Goal: Task Accomplishment & Management: Complete application form

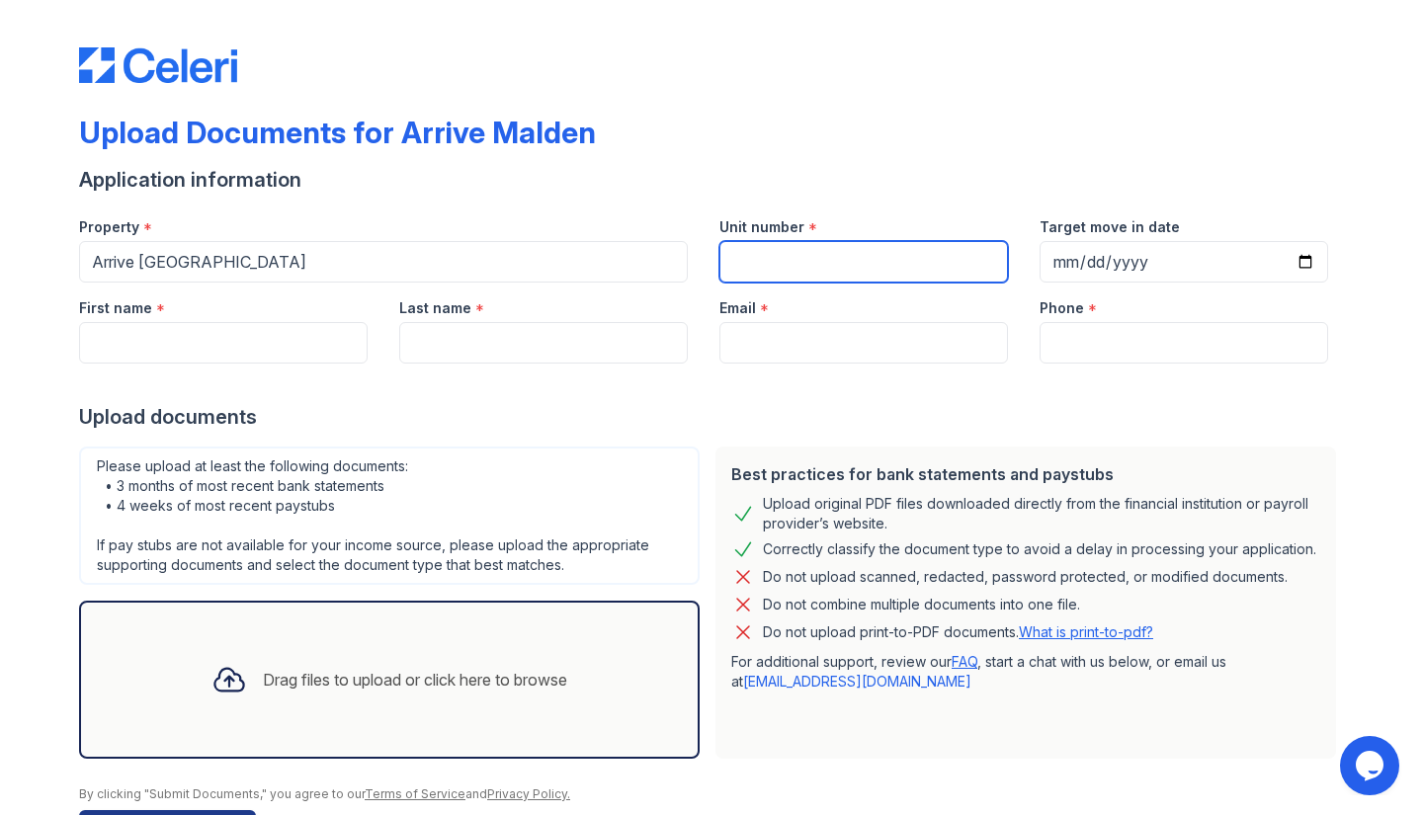
click at [764, 259] on input "Unit number" at bounding box center [864, 262] width 289 height 42
type input "106"
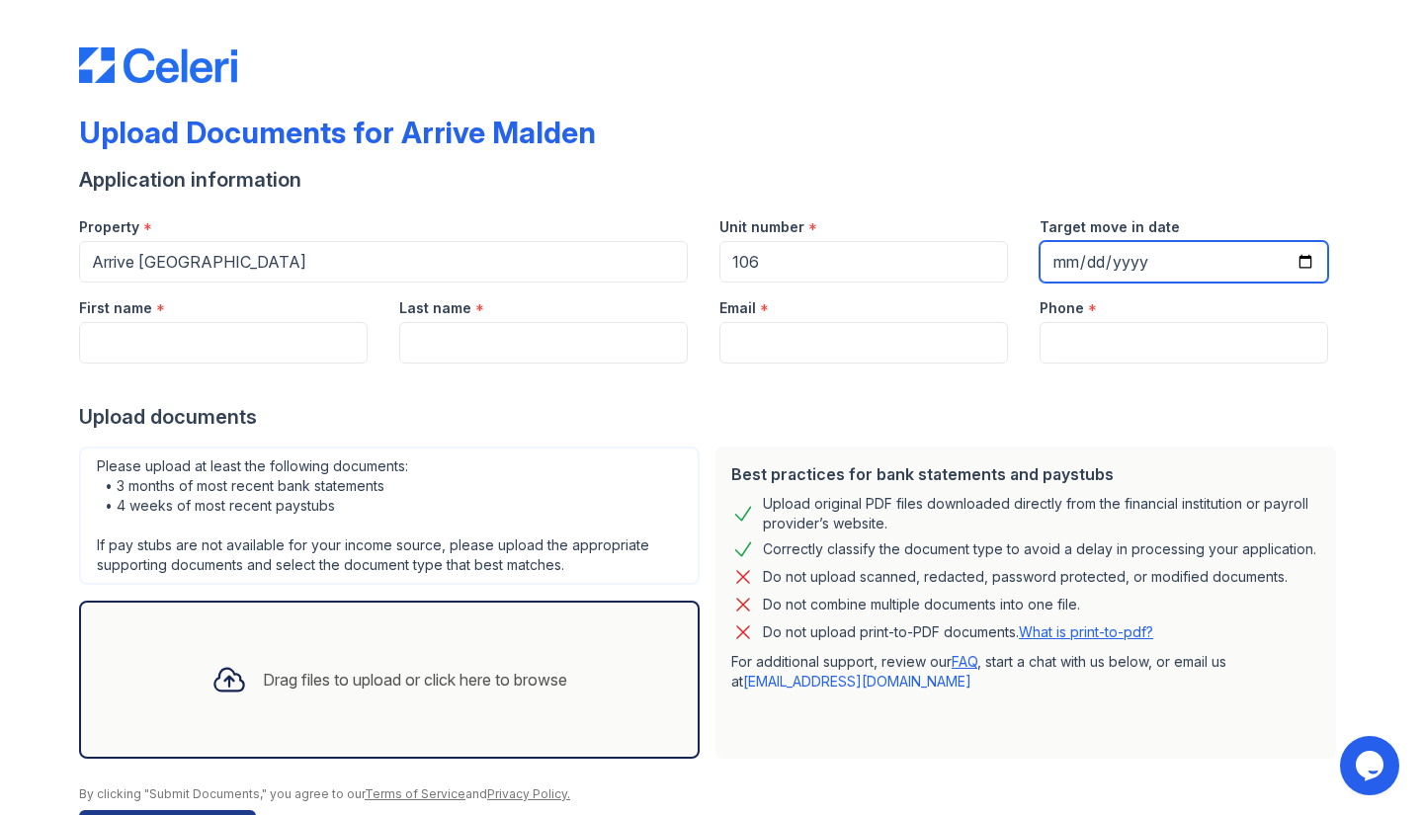
click at [1146, 266] on input "Target move in date" at bounding box center [1184, 262] width 289 height 42
click at [1297, 264] on input "Target move in date" at bounding box center [1184, 262] width 289 height 42
type input "[DATE]"
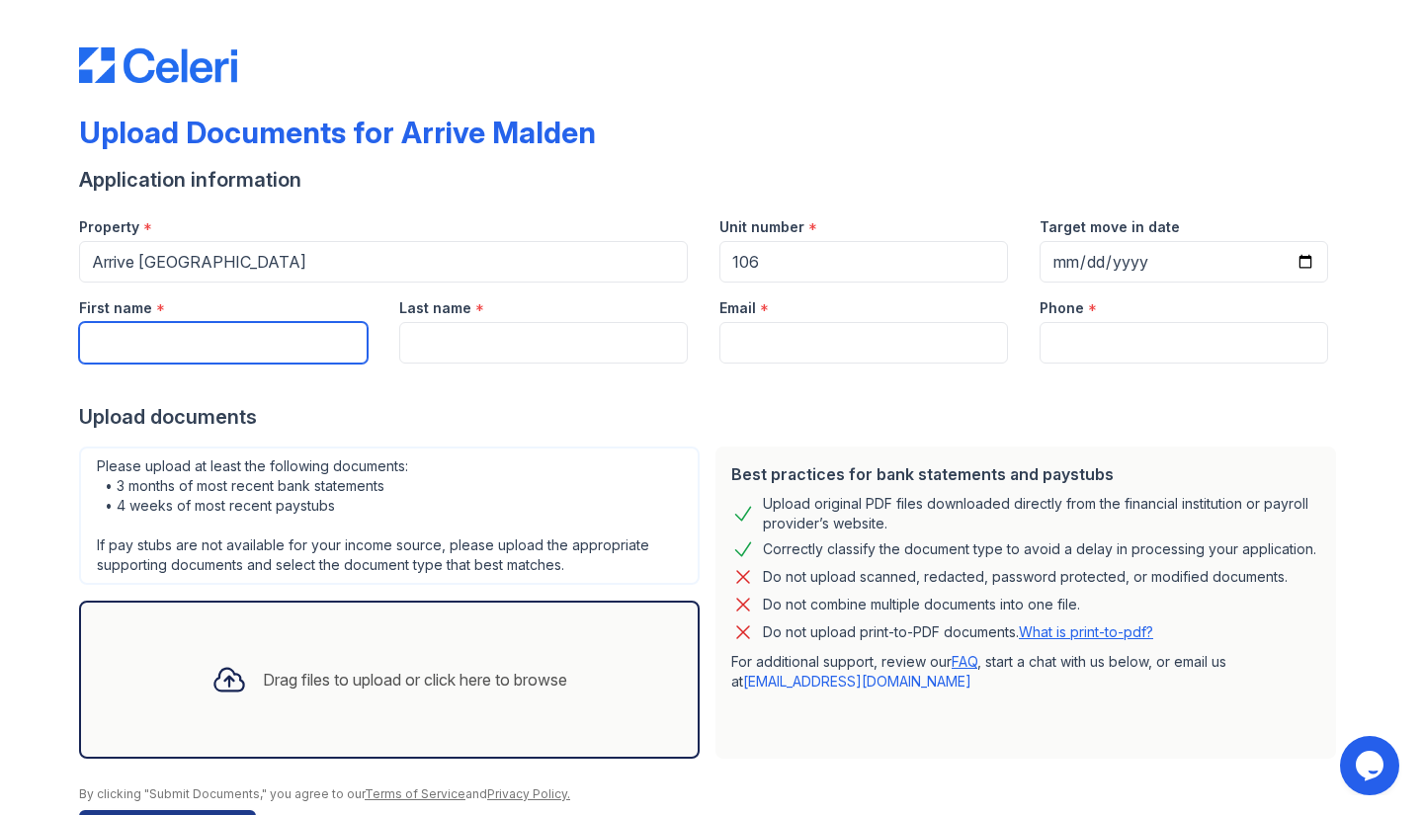
click at [200, 337] on input "First name" at bounding box center [223, 343] width 289 height 42
type input "[PERSON_NAME]"
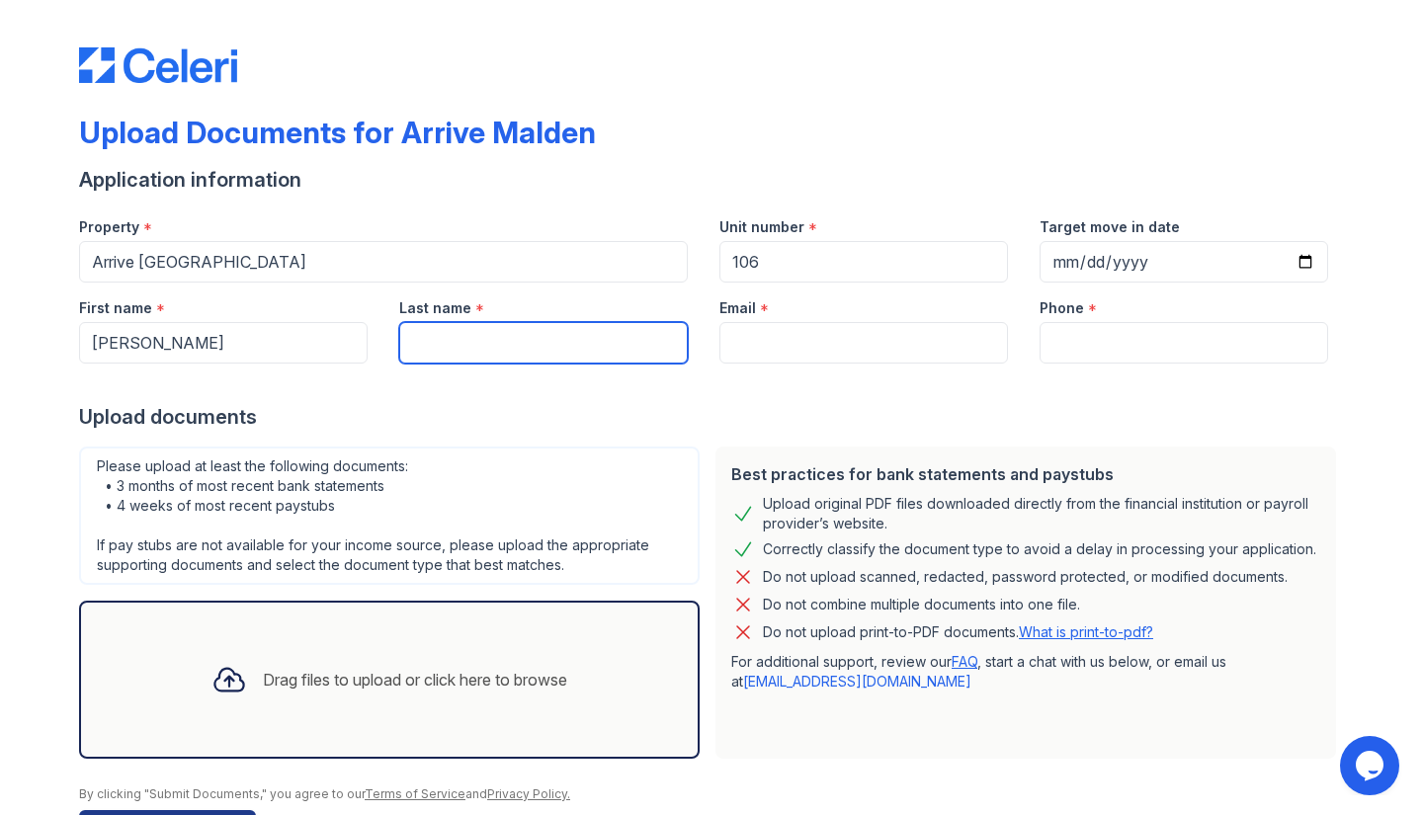
click at [451, 347] on input "Last name" at bounding box center [543, 343] width 289 height 42
type input "Ketina"
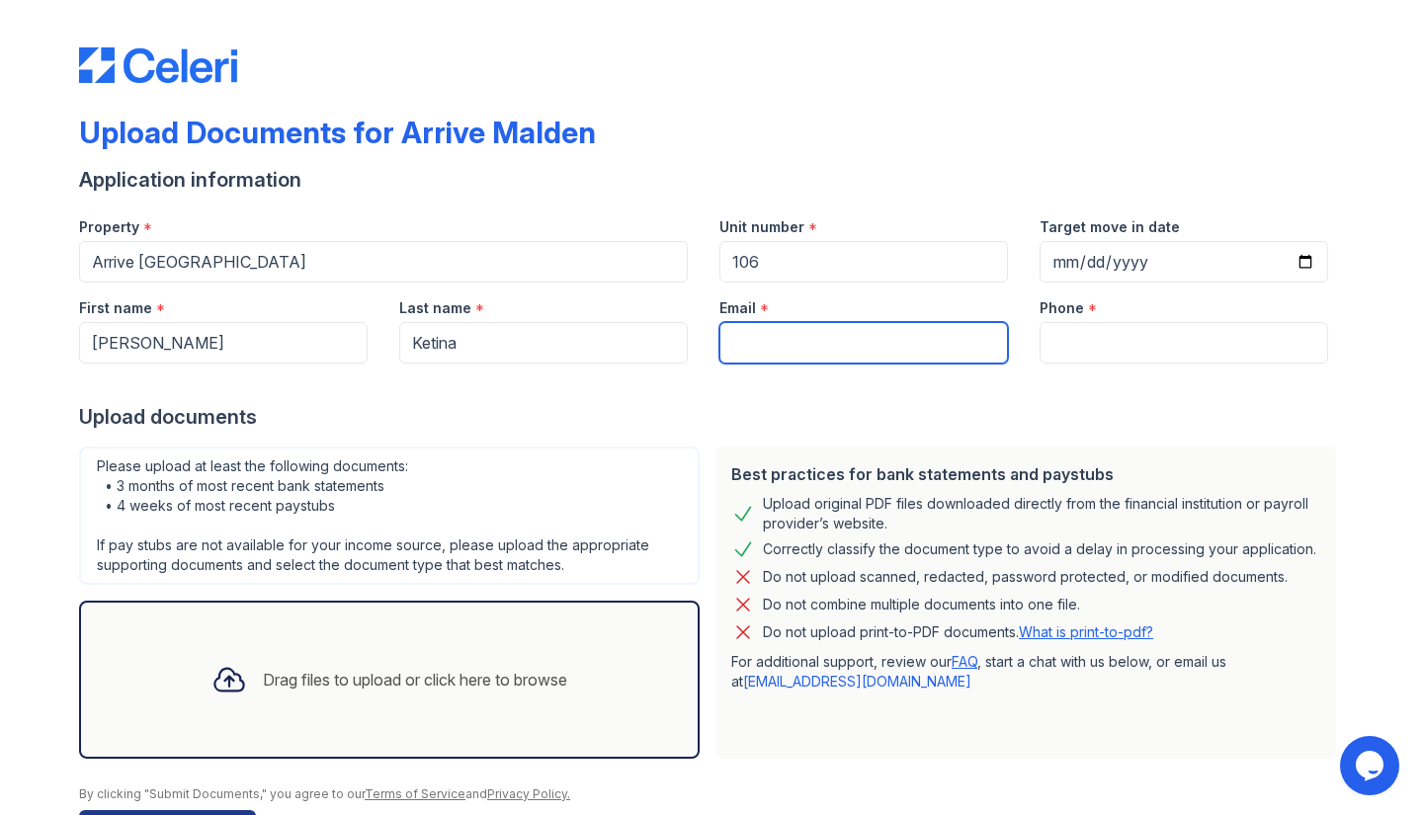
click at [781, 352] on input "Email" at bounding box center [864, 343] width 289 height 42
type input "[EMAIL_ADDRESS][DOMAIN_NAME]"
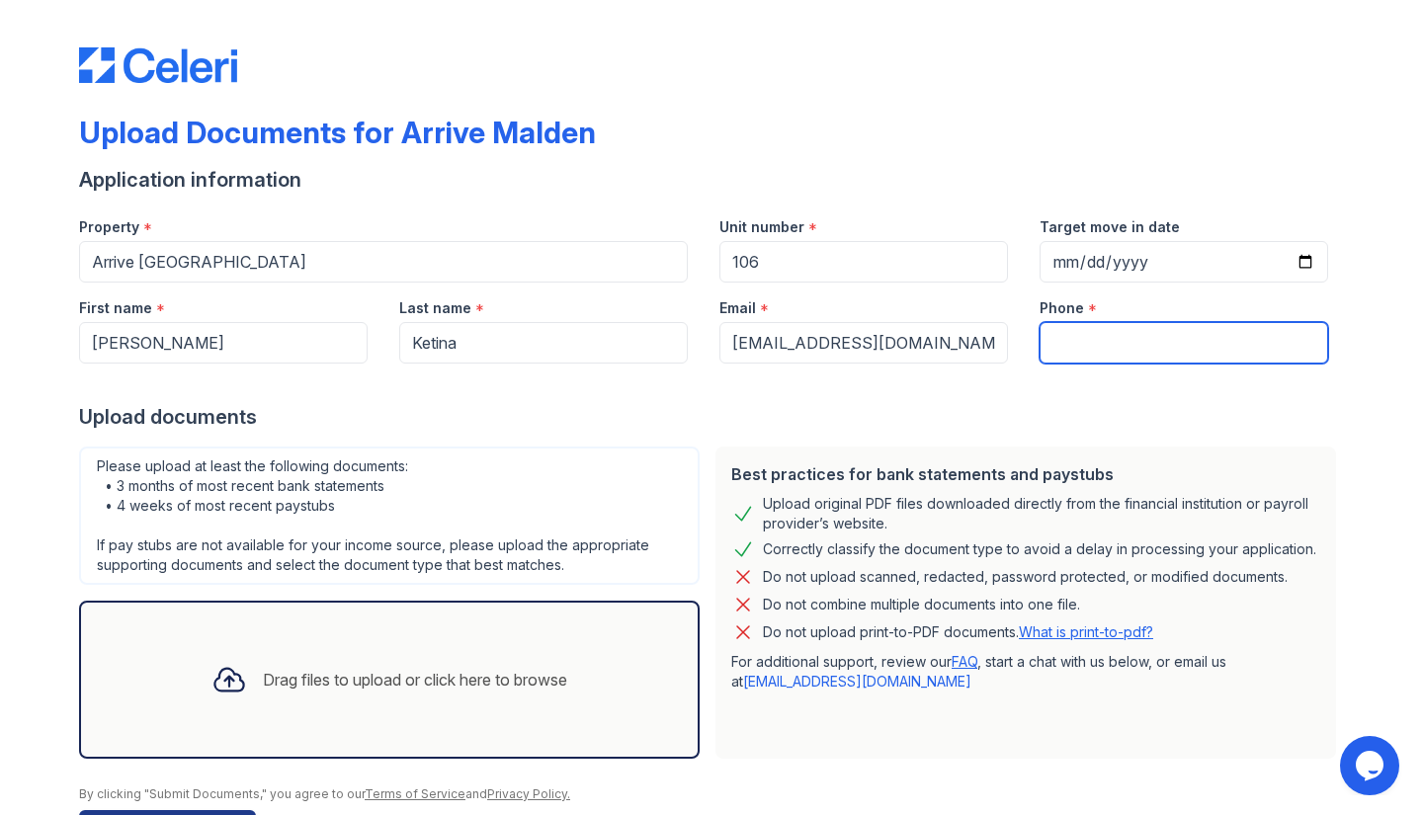
click at [1147, 352] on input "Phone" at bounding box center [1184, 343] width 289 height 42
type input "8573348601"
